Goal: Information Seeking & Learning: Learn about a topic

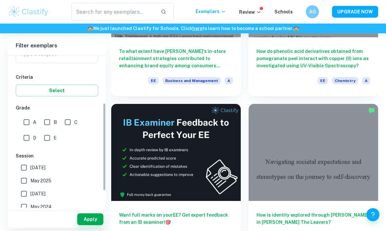
scroll to position [95, 0]
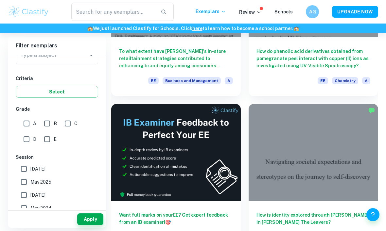
click at [26, 126] on input "A" at bounding box center [26, 123] width 13 height 13
checkbox input "true"
click at [90, 225] on button "Apply" at bounding box center [90, 220] width 26 height 12
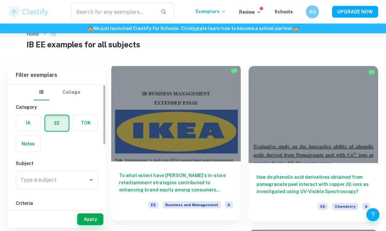
scroll to position [0, 0]
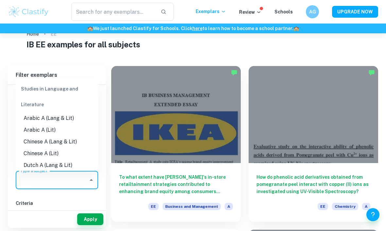
click at [79, 185] on input "Type a subject" at bounding box center [52, 180] width 67 height 12
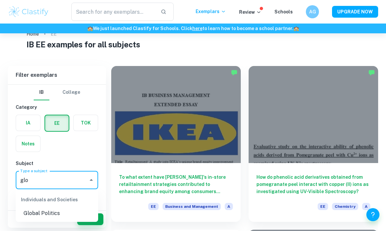
type input "glo"
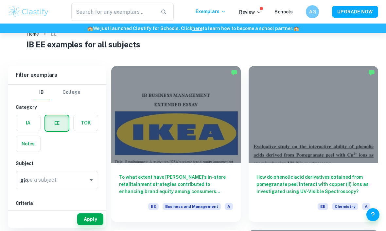
drag, startPoint x: 77, startPoint y: 184, endPoint x: 42, endPoint y: 216, distance: 48.1
click at [0, 0] on html "We value your privacy We use cookies to enhance your browsing experience, serve…" at bounding box center [193, 98] width 386 height 231
click at [42, 216] on button "Select" at bounding box center [57, 217] width 82 height 12
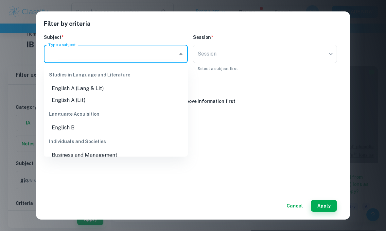
click at [92, 52] on input "Type a subject" at bounding box center [111, 54] width 128 height 12
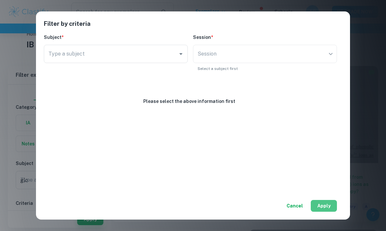
click at [326, 212] on button "Apply" at bounding box center [324, 206] width 26 height 12
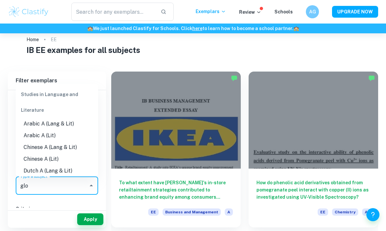
click at [72, 191] on input "glo" at bounding box center [52, 186] width 67 height 12
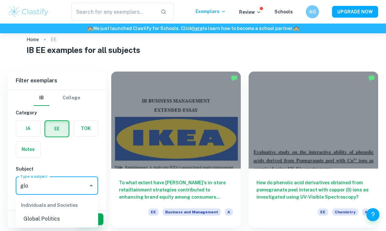
type input "glob"
click at [44, 224] on li "Global Politics" at bounding box center [57, 219] width 82 height 12
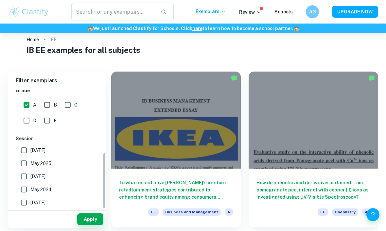
scroll to position [165, 0]
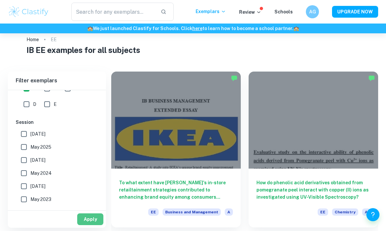
click at [87, 225] on button "Apply" at bounding box center [90, 220] width 26 height 12
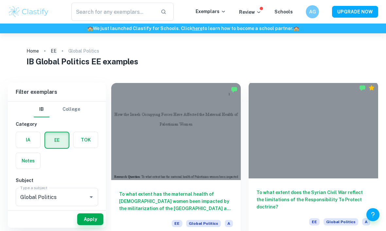
click at [323, 203] on h6 "To what extent does the Syrian Civil War reflect the limitations of the Respons…" at bounding box center [313, 200] width 114 height 22
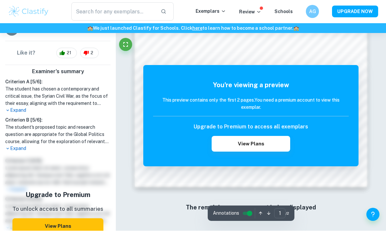
scroll to position [456, 0]
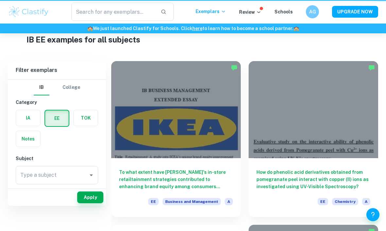
scroll to position [33, 0]
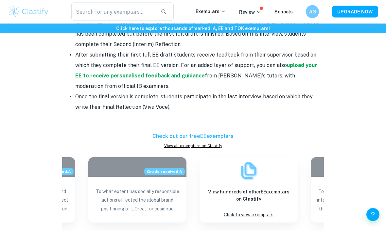
scroll to position [721, 0]
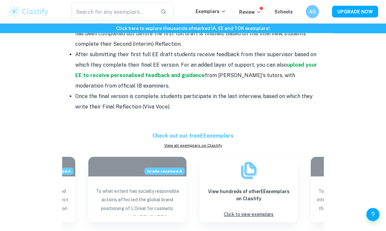
click at [50, 1] on div "​ Exemplars Review Schools AG UPGRADE NOW" at bounding box center [193, 12] width 386 height 24
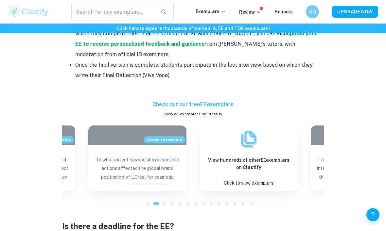
scroll to position [754, 0]
